Goal: Information Seeking & Learning: Compare options

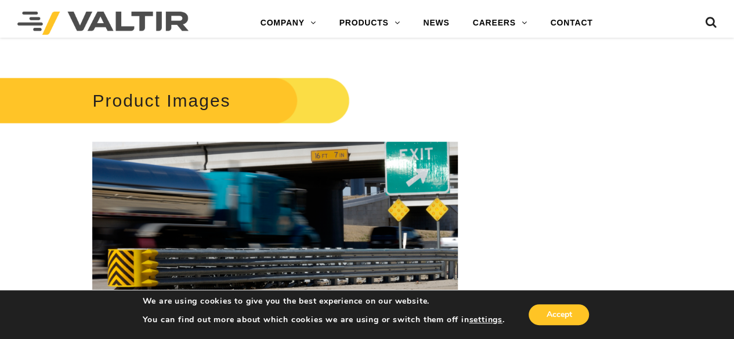
scroll to position [1334, 0]
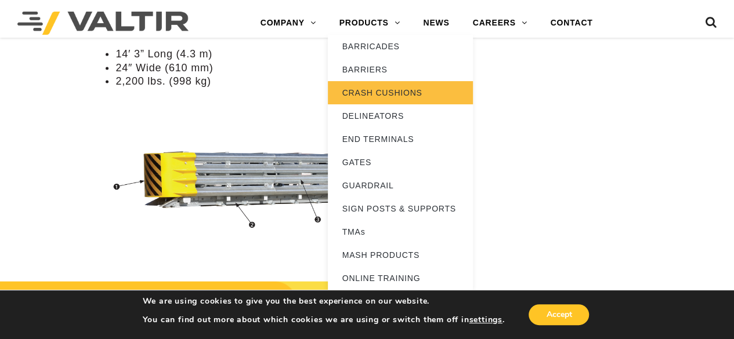
scroll to position [1160, 0]
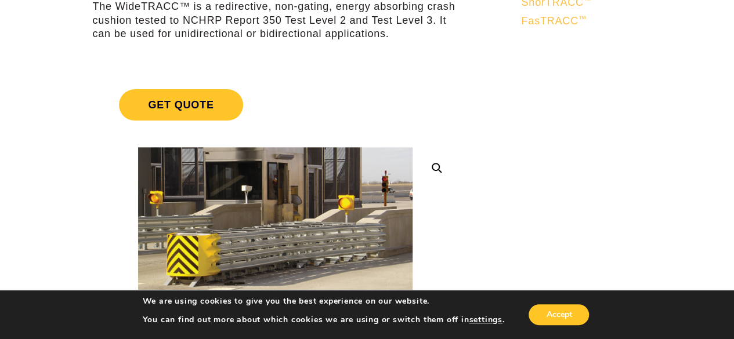
scroll to position [174, 0]
